Goal: Information Seeking & Learning: Learn about a topic

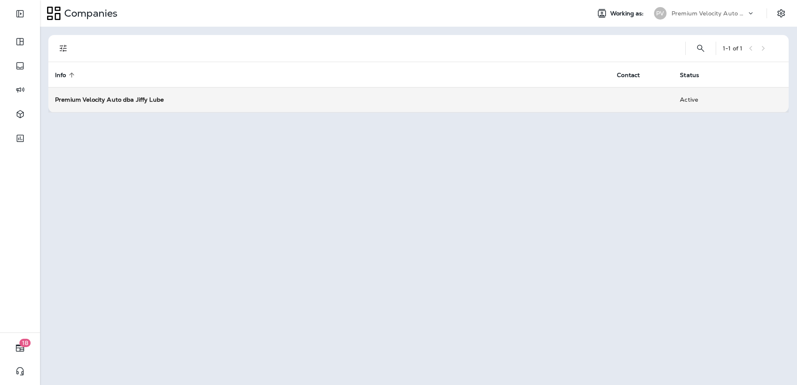
click at [75, 96] on strong "Premium Velocity Auto dba Jiffy Lube" at bounding box center [109, 100] width 109 height 8
click at [129, 97] on strong "Premium Velocity Auto dba Jiffy Lube" at bounding box center [109, 100] width 109 height 8
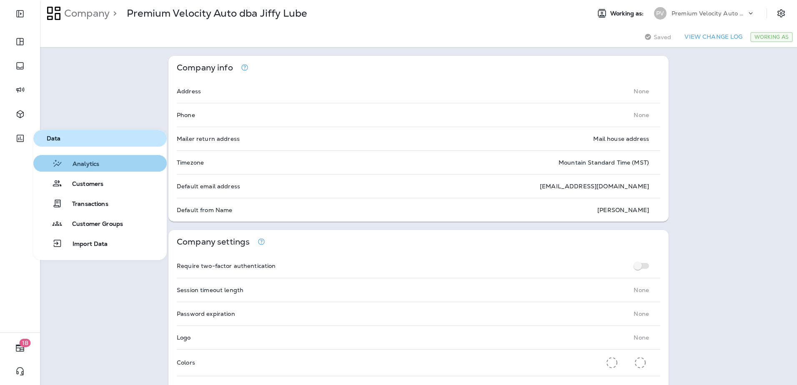
click at [75, 161] on span "Analytics" at bounding box center [81, 164] width 37 height 8
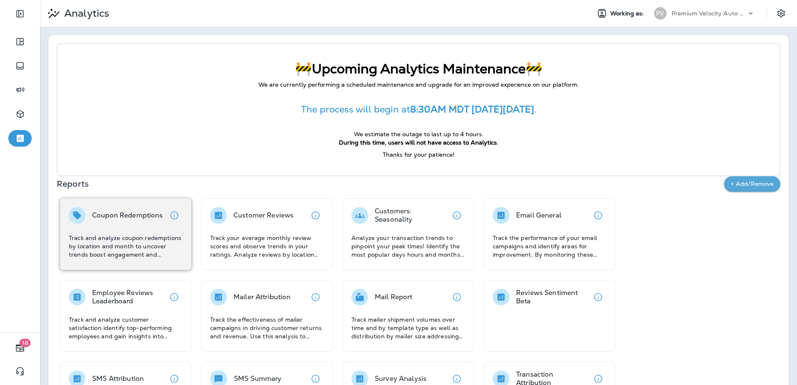
click at [111, 223] on div "Coupon Redemptions" at bounding box center [127, 215] width 71 height 17
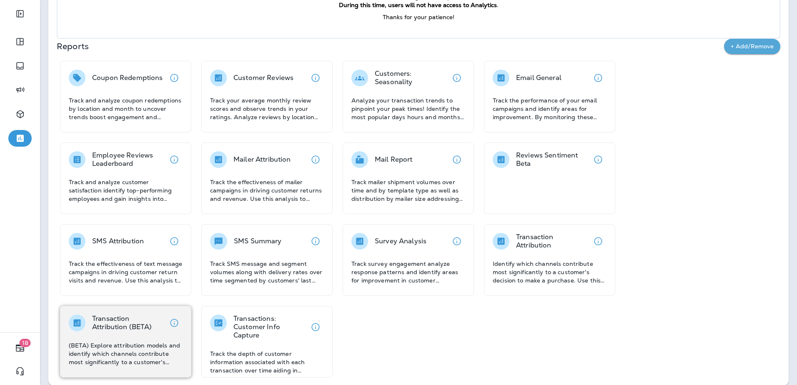
scroll to position [147, 0]
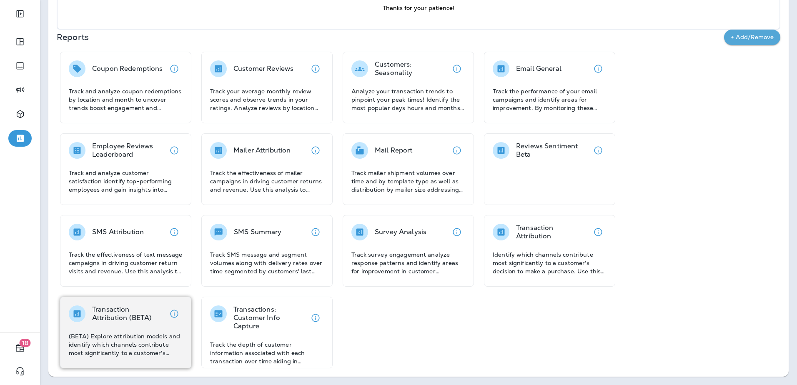
click at [146, 350] on p "(BETA) Explore attribution models and identify which channels contribute most s…" at bounding box center [126, 344] width 114 height 25
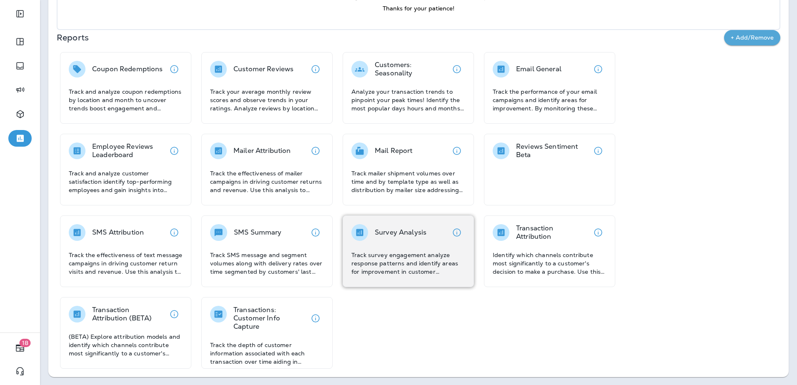
scroll to position [147, 0]
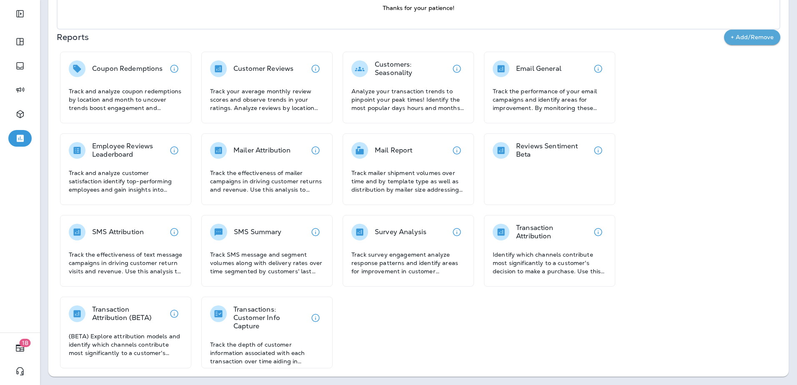
drag, startPoint x: 612, startPoint y: 342, endPoint x: 616, endPoint y: 337, distance: 6.3
click at [614, 339] on div "Coupon Redemptions Track and analyze coupon redemptions by location and month t…" at bounding box center [395, 210] width 677 height 317
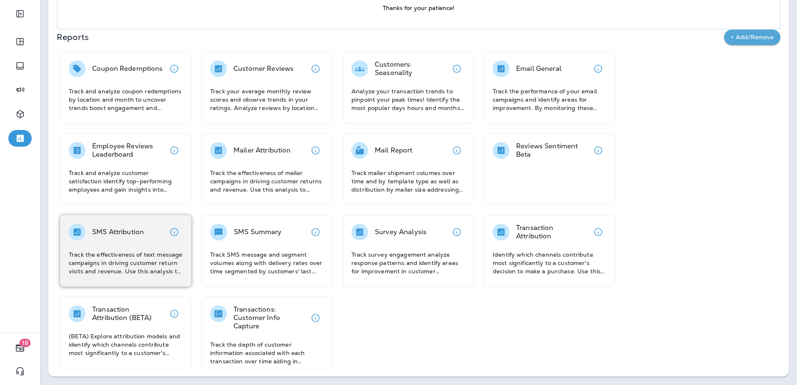
scroll to position [0, 0]
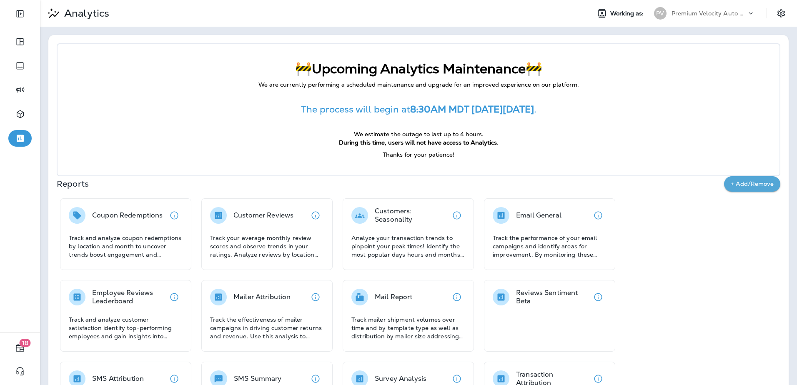
click at [651, 123] on div "The process will begin at 8:30AM MDT [DATE][DATE] ." at bounding box center [418, 109] width 688 height 33
click at [652, 121] on div "The process will begin at 8:30AM MDT [DATE][DATE] ." at bounding box center [418, 109] width 688 height 33
click at [701, 111] on p "The process will begin at 8:30AM MDT [DATE][DATE] ." at bounding box center [418, 109] width 688 height 11
